Goal: Book appointment/travel/reservation

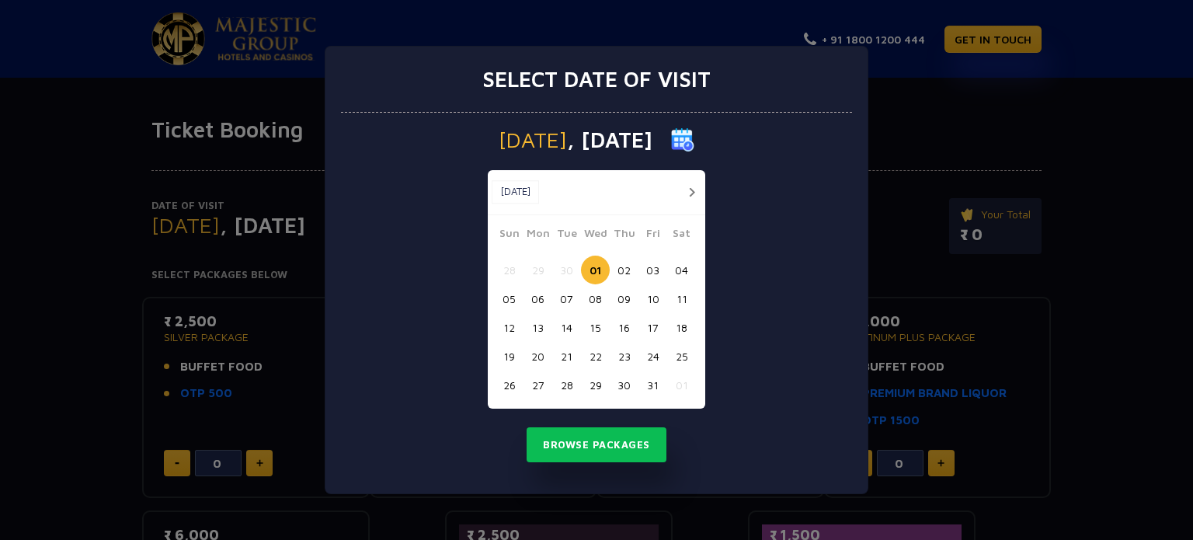
click at [629, 291] on button "09" at bounding box center [624, 298] width 29 height 29
click at [505, 325] on button "12" at bounding box center [509, 327] width 29 height 29
click at [588, 450] on button "Browse Packages" at bounding box center [597, 445] width 140 height 36
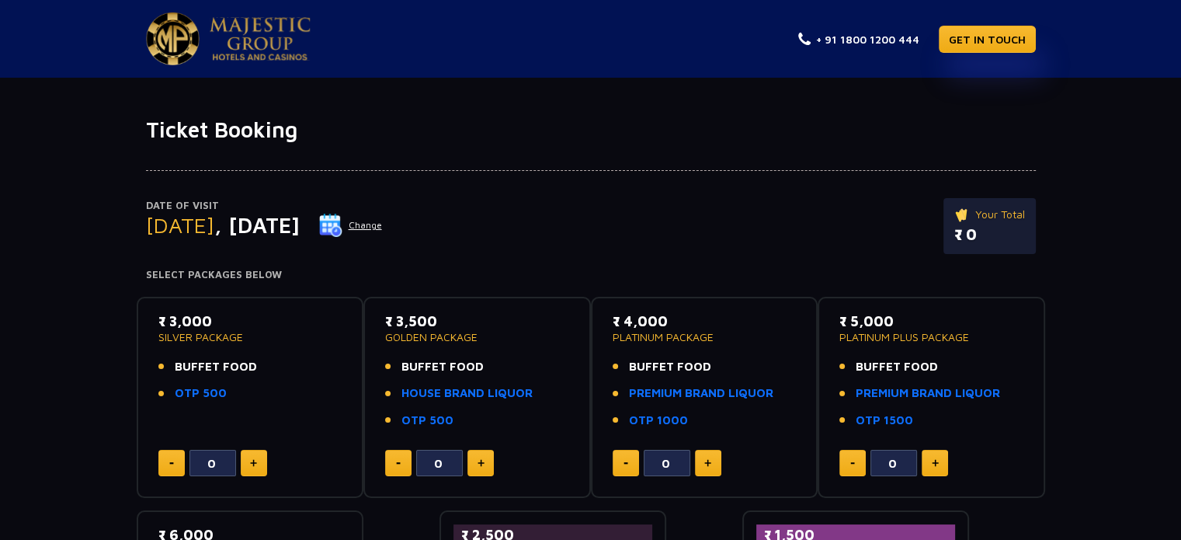
click at [523, 127] on h1 "Ticket Booking" at bounding box center [591, 129] width 890 height 26
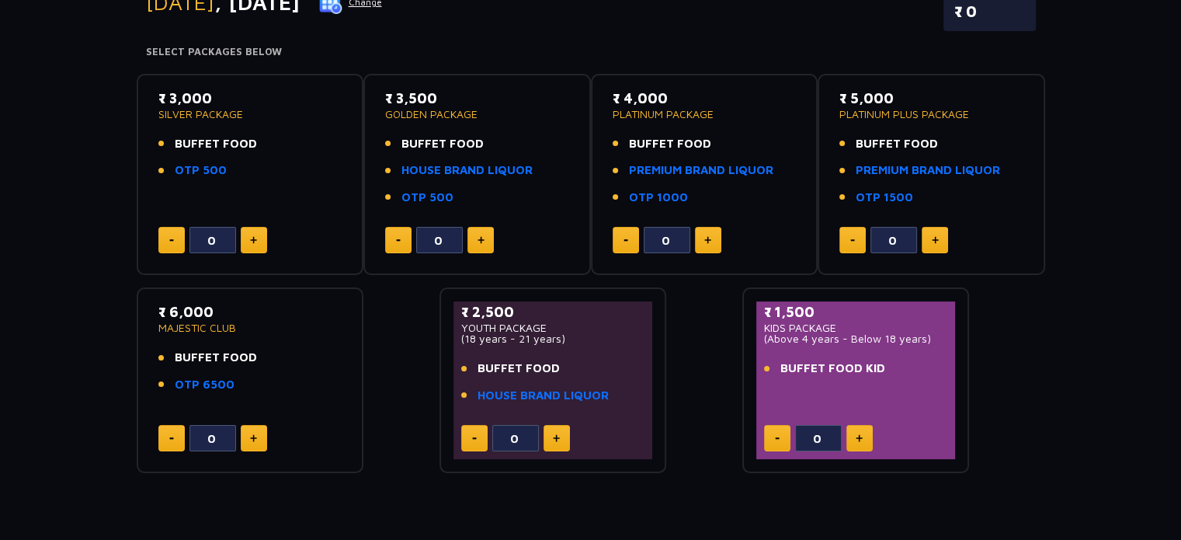
scroll to position [233, 0]
